Goal: Download file/media

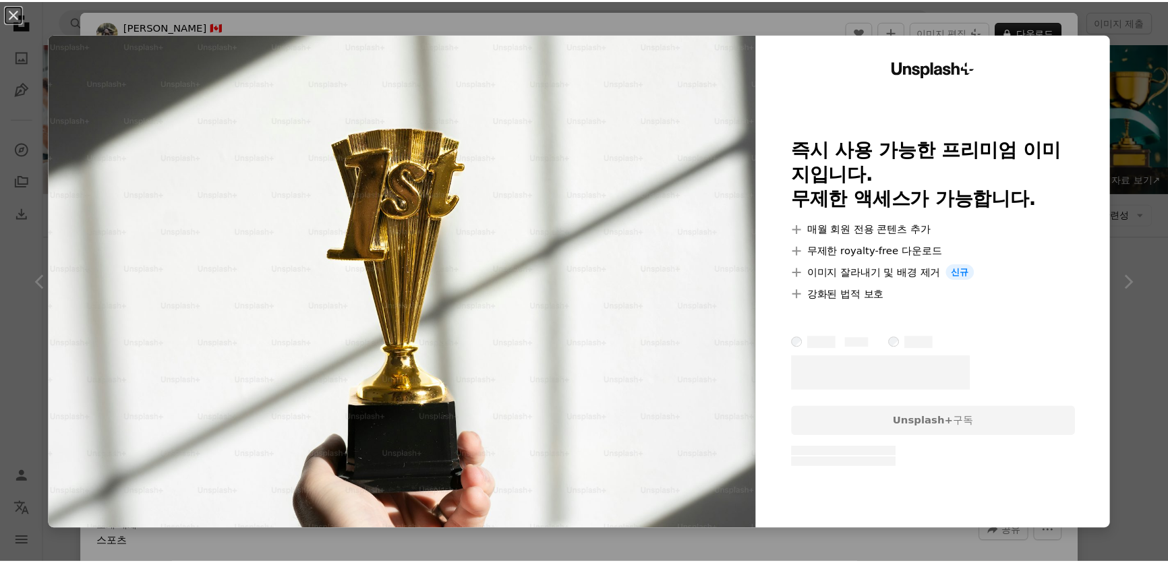
scroll to position [1165, 0]
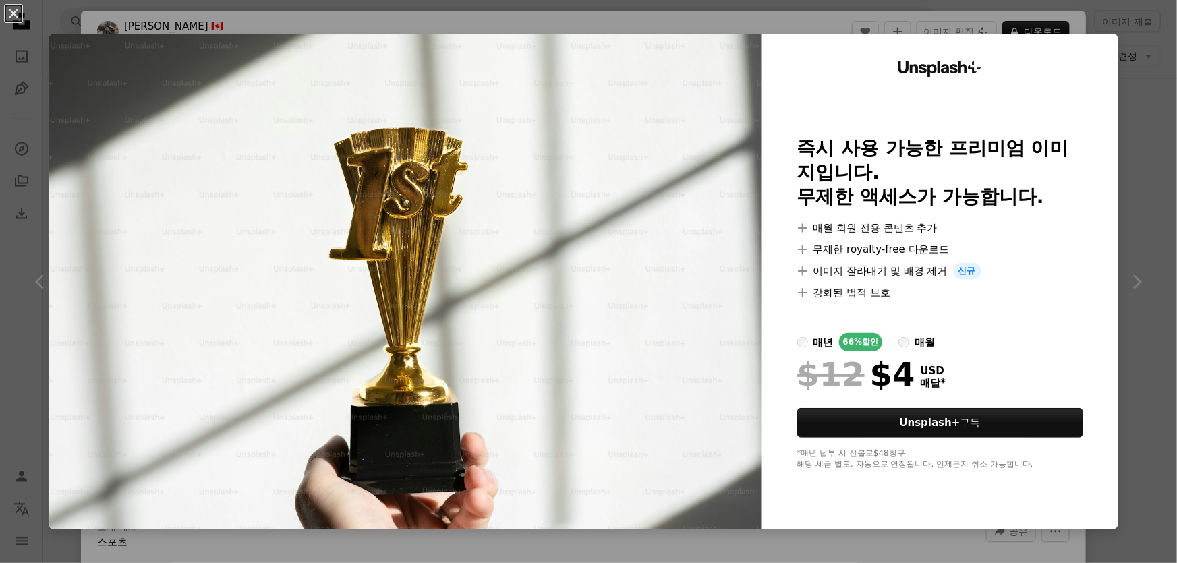
click at [1121, 111] on div "An X shape Unsplash+ 즉시 사용 가능한 프리미엄 이미지입니다. 무제한 액세스가 가능합니다. A plus sign 매월 회원 전…" at bounding box center [588, 281] width 1177 height 563
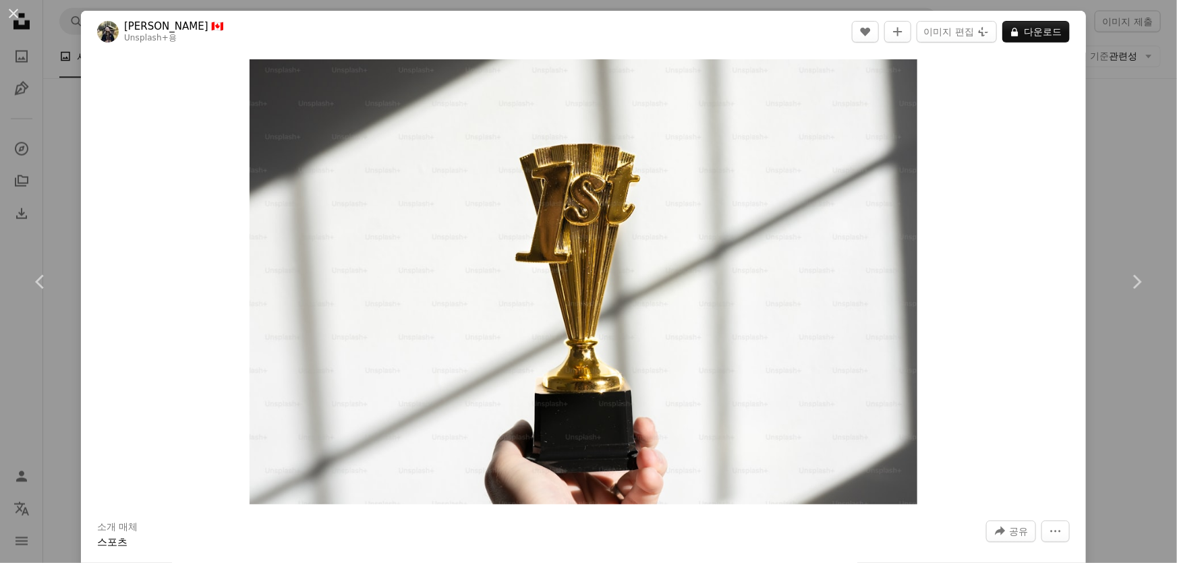
click at [1110, 169] on div "An X shape Chevron left Chevron right [PERSON_NAME] 🇨🇦 Unsplash+ 용 A heart A pl…" at bounding box center [588, 281] width 1177 height 563
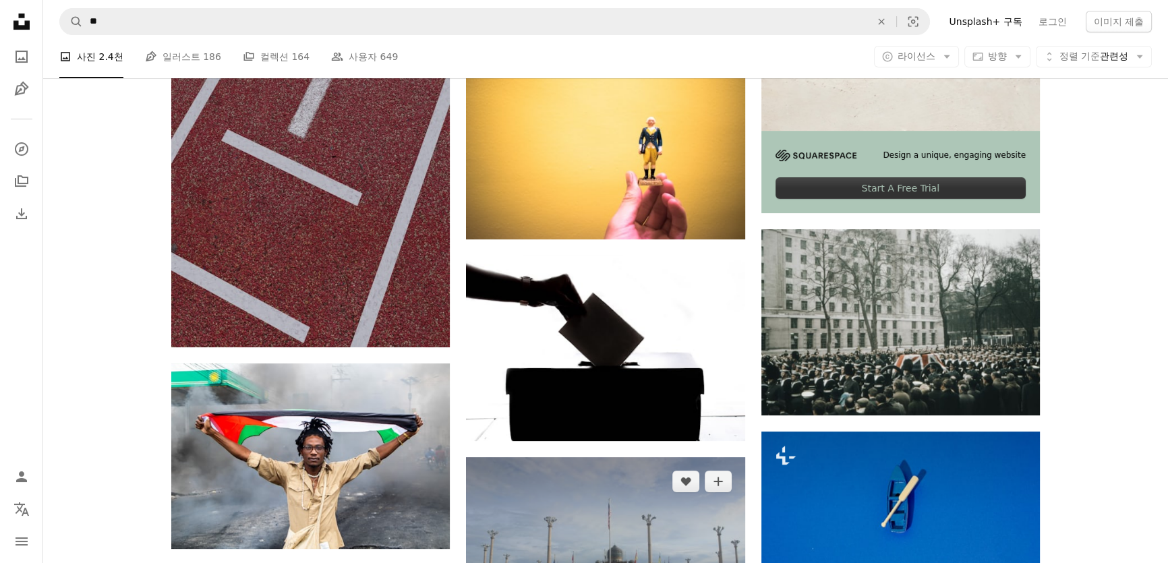
scroll to position [61, 0]
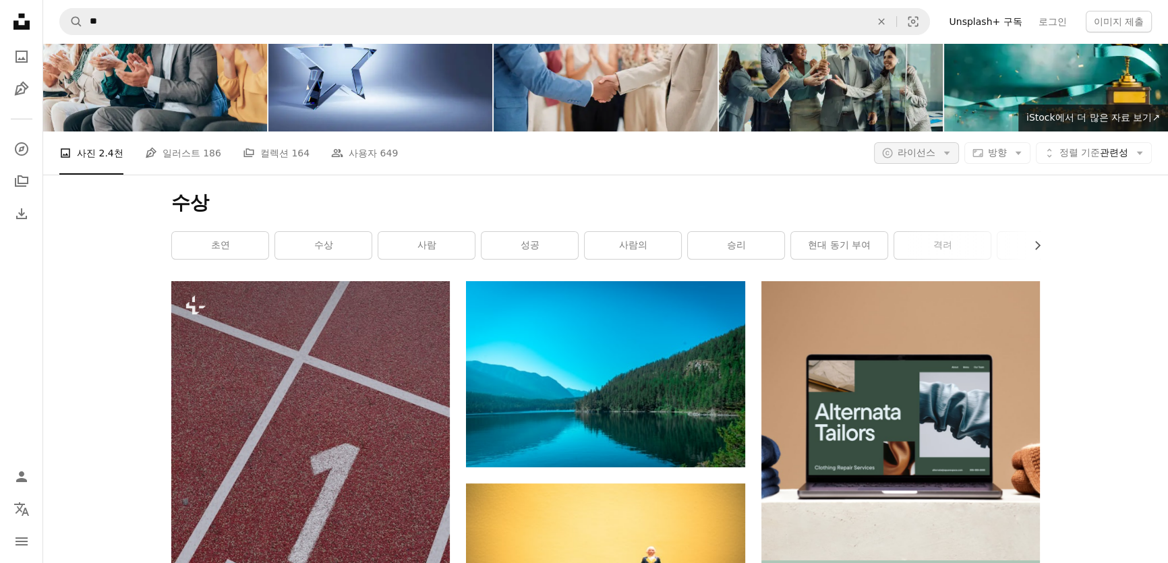
click at [931, 144] on button "A copyright icon © 라이선스 Arrow down" at bounding box center [916, 153] width 85 height 22
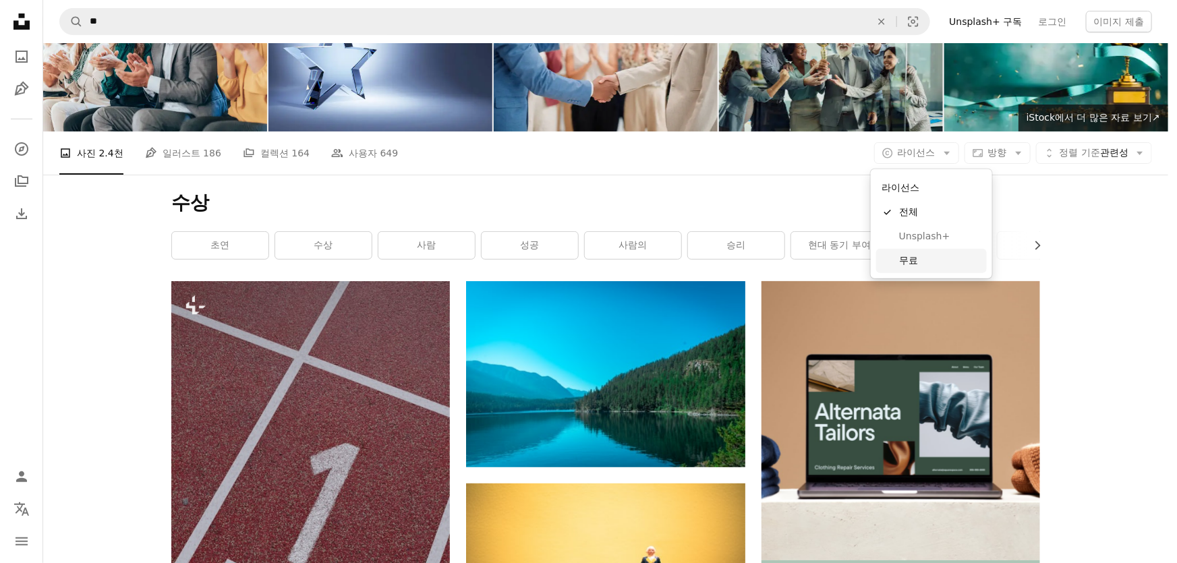
click at [918, 265] on span "무료" at bounding box center [940, 260] width 82 height 13
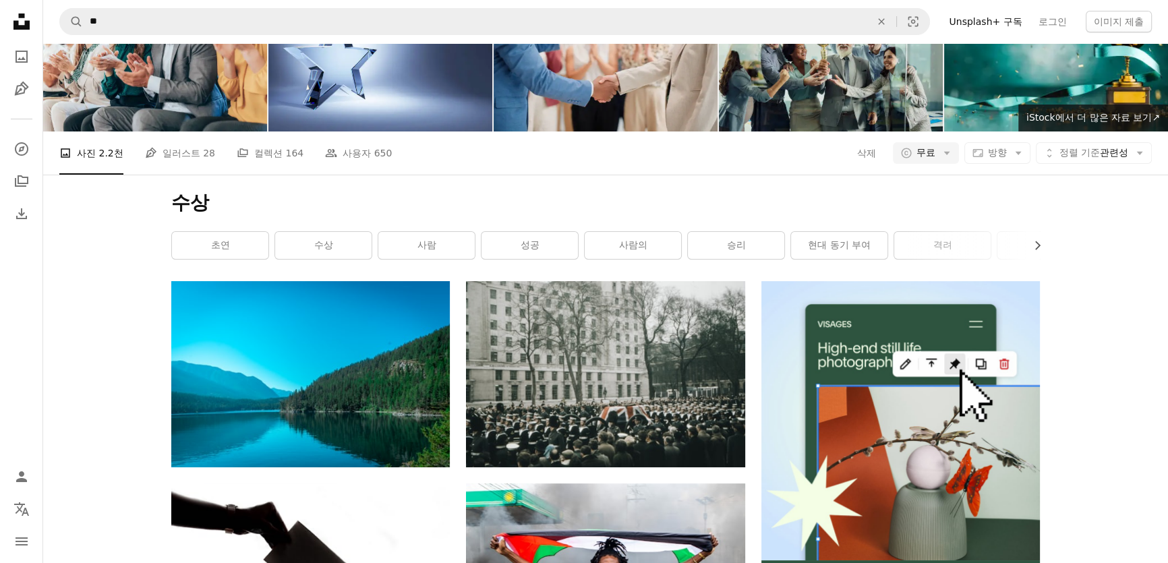
scroll to position [2269, 0]
